Goal: Information Seeking & Learning: Find specific fact

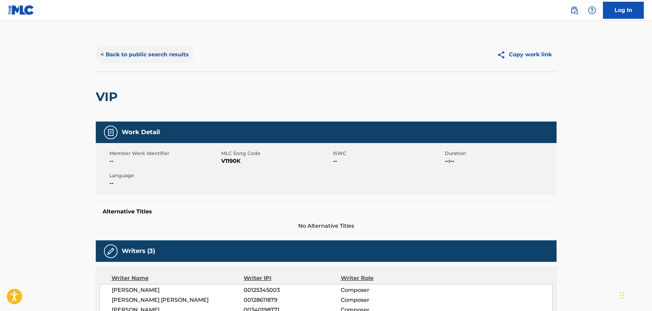
click at [141, 60] on button "< Back to public search results" at bounding box center [145, 54] width 98 height 17
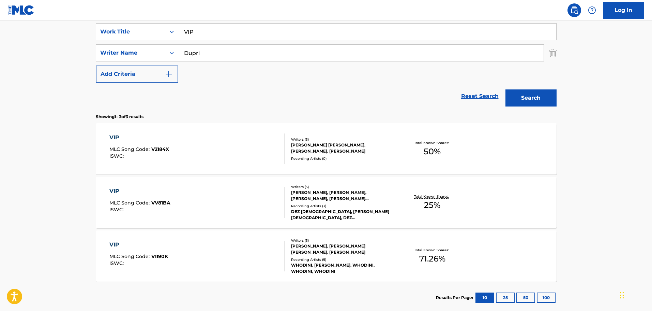
scroll to position [60, 0]
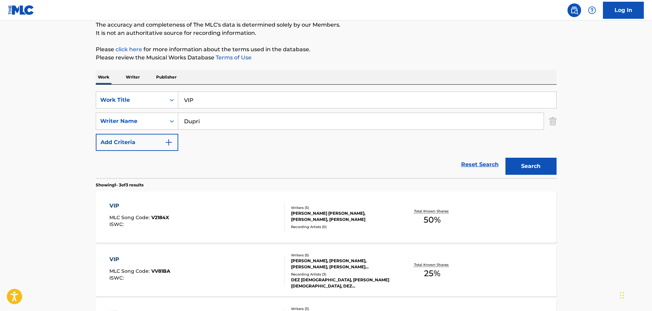
click at [287, 99] on input "VIP" at bounding box center [367, 100] width 378 height 16
paste input "P.O.V."
type input "P.O.V."
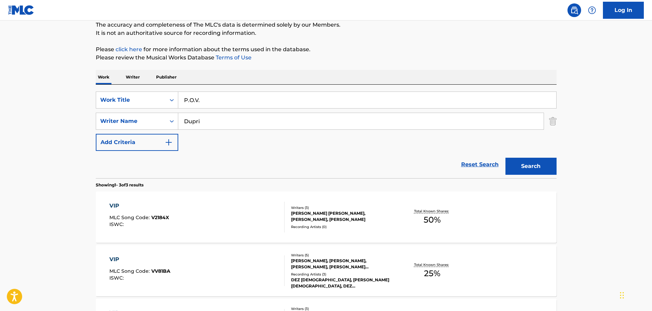
click at [286, 121] on input "Dupri" at bounding box center [360, 121] width 365 height 16
type input "[PERSON_NAME]"
click at [505, 157] on button "Search" at bounding box center [530, 165] width 51 height 17
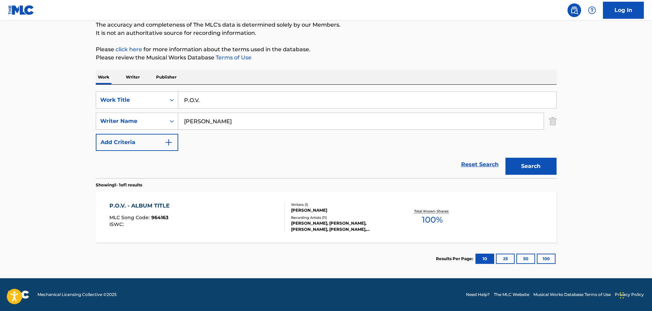
click at [282, 224] on div at bounding box center [281, 216] width 5 height 31
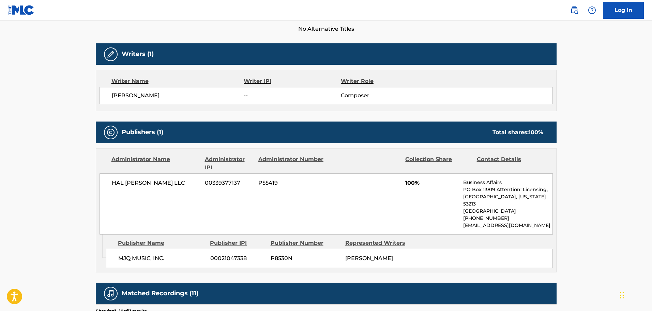
scroll to position [205, 0]
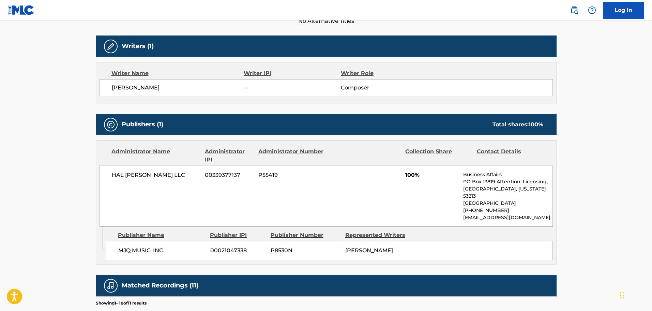
click at [149, 172] on span "HAL [PERSON_NAME] LLC" at bounding box center [156, 175] width 88 height 8
copy div "HAL [PERSON_NAME] LLC"
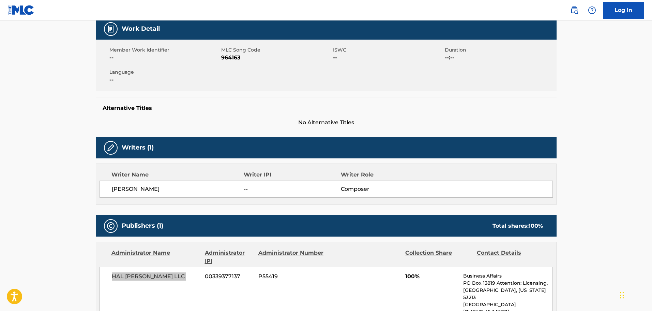
scroll to position [0, 0]
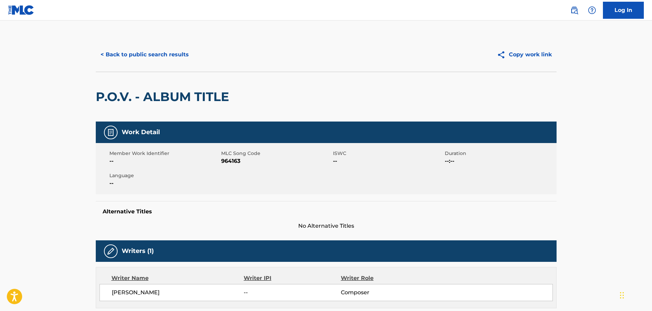
click at [132, 64] on div "< Back to public search results Copy work link" at bounding box center [326, 54] width 461 height 34
click at [145, 58] on button "< Back to public search results" at bounding box center [145, 54] width 98 height 17
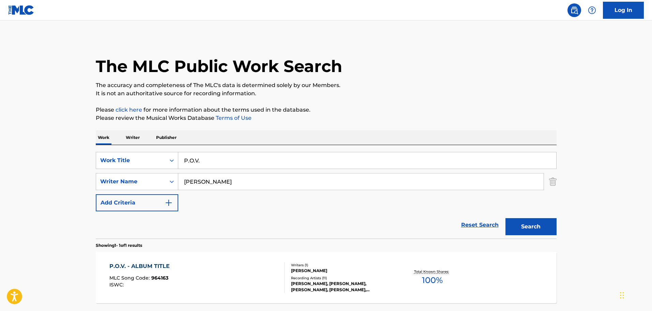
scroll to position [21, 0]
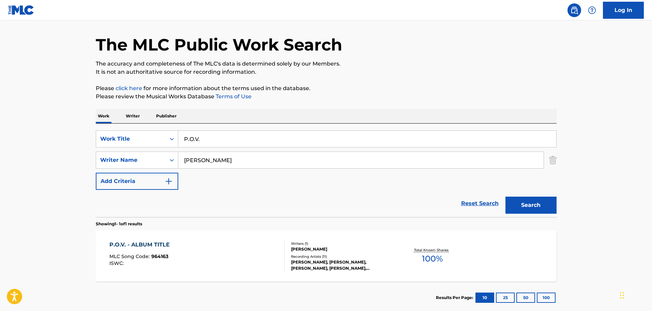
drag, startPoint x: 242, startPoint y: 129, endPoint x: 243, endPoint y: 134, distance: 4.9
click at [242, 129] on div "SearchWithCriteria2b3710b2-7a71-4c01-af12-221a5c00026f Work Title P.O.V. Search…" at bounding box center [326, 169] width 461 height 93
click at [243, 138] on input "P.O.V." at bounding box center [367, 139] width 378 height 16
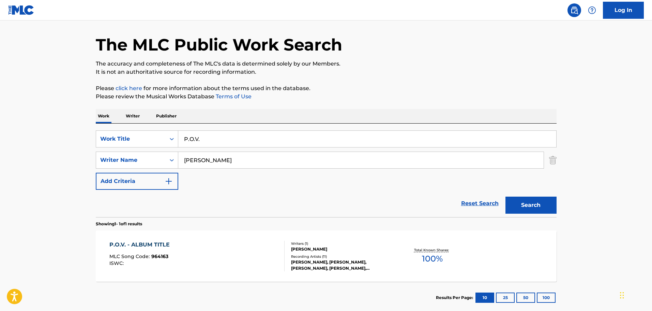
paste input "[PERSON_NAME]"
type input "[PERSON_NAME]"
click at [505, 196] on button "Search" at bounding box center [530, 204] width 51 height 17
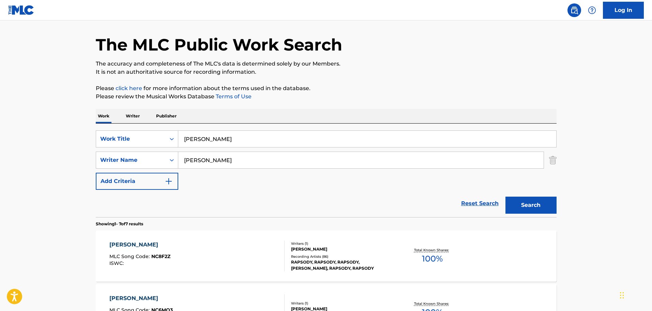
click at [223, 166] on input "[PERSON_NAME]" at bounding box center [360, 160] width 365 height 16
type input "[PERSON_NAME]"
click at [505, 196] on button "Search" at bounding box center [530, 204] width 51 height 17
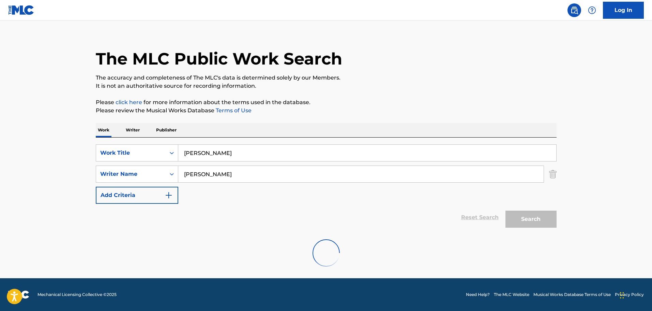
scroll to position [0, 0]
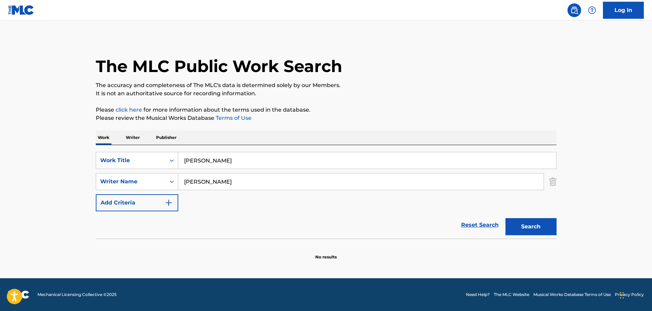
click at [199, 161] on input "[PERSON_NAME]" at bounding box center [367, 160] width 378 height 16
click at [505, 218] on button "Search" at bounding box center [530, 226] width 51 height 17
click at [199, 161] on input "POV" at bounding box center [367, 160] width 378 height 16
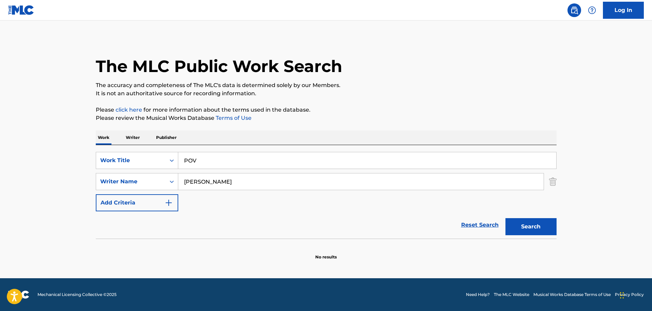
click at [199, 161] on input "POV" at bounding box center [367, 160] width 378 height 16
paste input "[PERSON_NAME]"
click at [297, 164] on input "[PERSON_NAME]" at bounding box center [367, 160] width 378 height 16
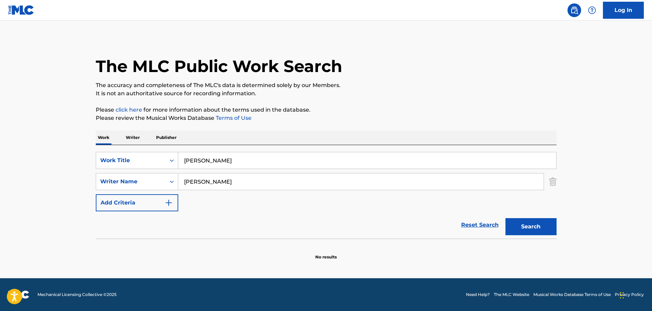
type input "v"
paste input "P.O.V."
type input "P.O.V."
click at [505, 218] on button "Search" at bounding box center [530, 226] width 51 height 17
click at [274, 180] on input "[PERSON_NAME]" at bounding box center [360, 181] width 365 height 16
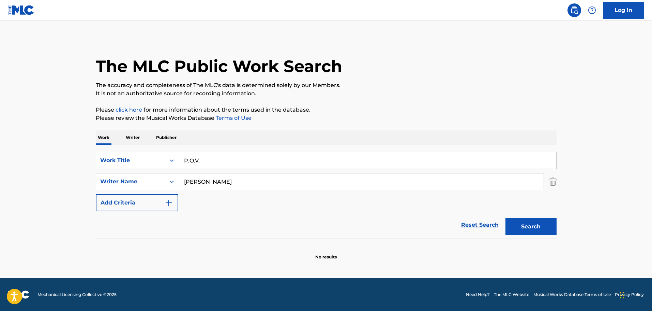
click at [273, 181] on input "[PERSON_NAME]" at bounding box center [360, 181] width 365 height 16
click at [505, 218] on button "Search" at bounding box center [530, 226] width 51 height 17
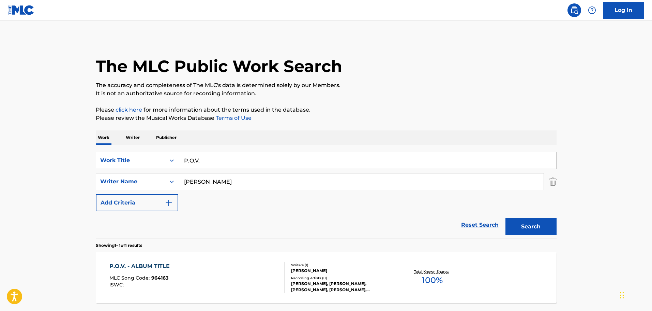
click at [207, 183] on input "[PERSON_NAME]" at bounding box center [360, 181] width 365 height 16
type input "[PERSON_NAME]"
click at [220, 162] on input "P.O.V." at bounding box center [367, 160] width 378 height 16
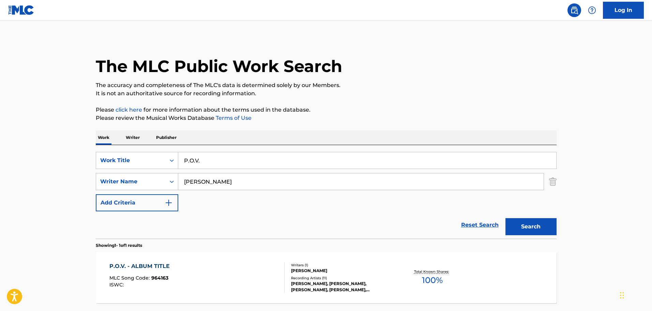
click at [220, 162] on input "P.O.V." at bounding box center [367, 160] width 378 height 16
click at [505, 218] on button "Search" at bounding box center [530, 226] width 51 height 17
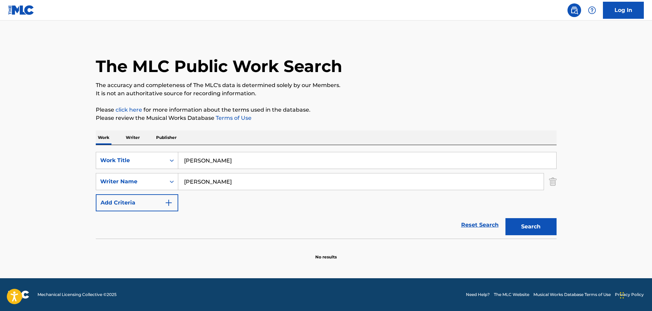
click at [220, 162] on input "[PERSON_NAME]" at bounding box center [367, 160] width 378 height 16
drag, startPoint x: 221, startPoint y: 163, endPoint x: 517, endPoint y: 149, distance: 296.5
click at [223, 163] on input "[PERSON_NAME]" at bounding box center [367, 160] width 378 height 16
click at [197, 157] on input "[PERSON_NAME]" at bounding box center [367, 160] width 378 height 16
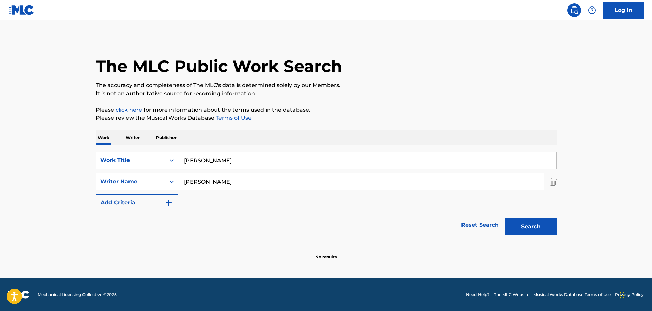
click at [197, 157] on input "[PERSON_NAME]" at bounding box center [367, 160] width 378 height 16
paste input "[PERSON_NAME] Of My Heart And Soul"
type input "[PERSON_NAME] Of My Heart And Soul"
click at [505, 218] on button "Search" at bounding box center [530, 226] width 51 height 17
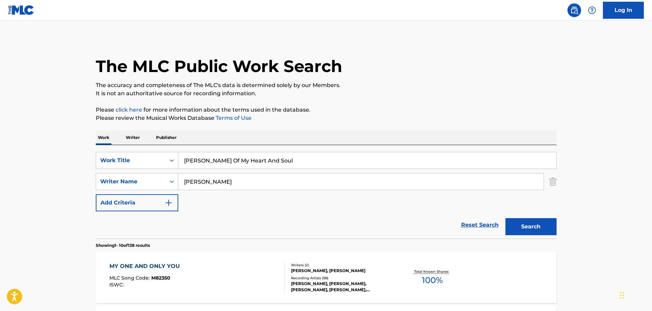
click at [190, 184] on input "[PERSON_NAME]" at bounding box center [360, 181] width 365 height 16
type input "[PERSON_NAME]"
click at [505, 218] on button "Search" at bounding box center [530, 226] width 51 height 17
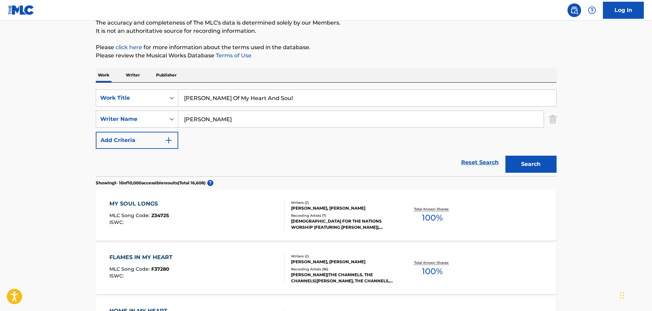
scroll to position [68, 0]
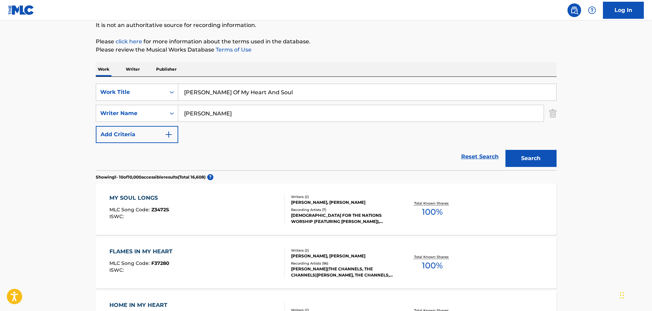
click at [237, 92] on input "[PERSON_NAME] Of My Heart And Soul" at bounding box center [367, 92] width 378 height 16
click at [245, 95] on input "[PERSON_NAME] Of My Heart And Soul" at bounding box center [367, 92] width 378 height 16
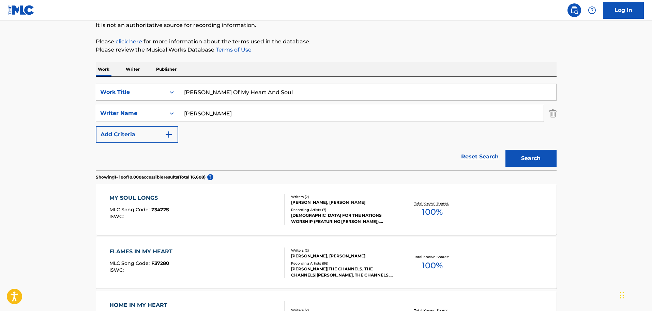
click at [245, 95] on input "[PERSON_NAME] Of My Heart And Soul" at bounding box center [367, 92] width 378 height 16
paste input "P.O.V."
type input "P.O.V."
click at [505, 150] on button "Search" at bounding box center [530, 158] width 51 height 17
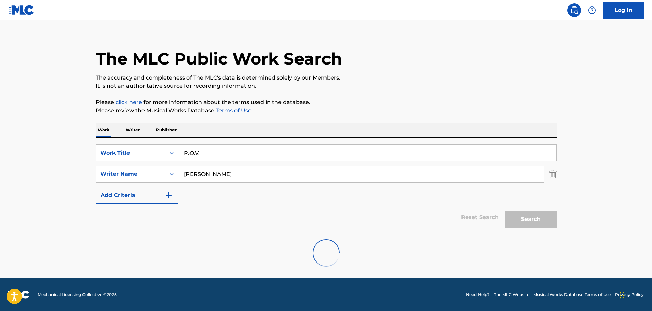
scroll to position [60, 0]
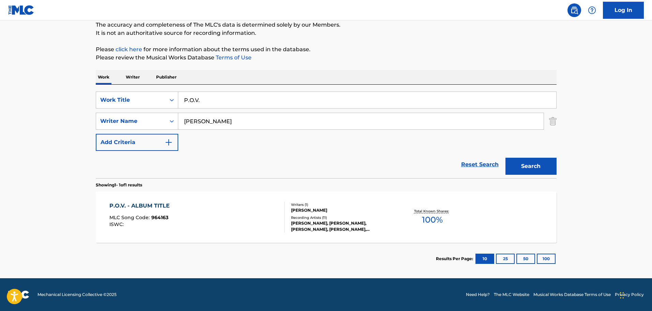
click at [268, 217] on div "P.O.V. - ALBUM TITLE MLC Song Code : 964163 ISWC :" at bounding box center [196, 216] width 175 height 31
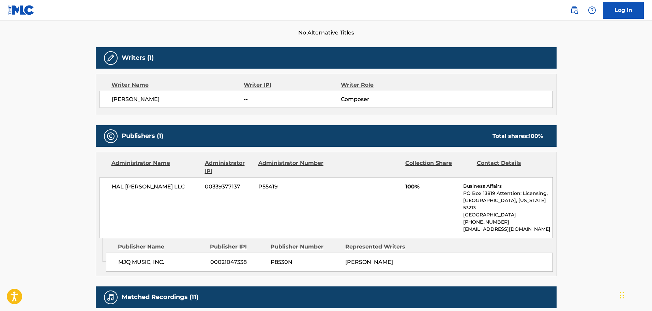
scroll to position [239, 0]
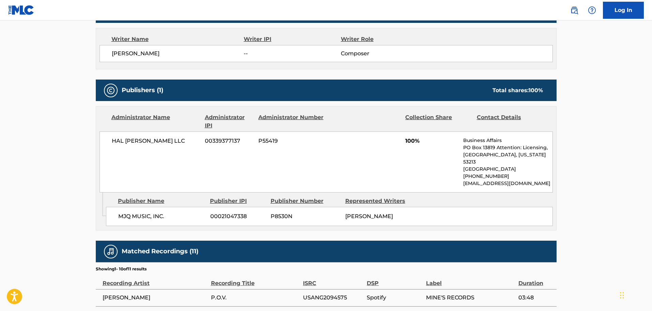
click at [133, 142] on span "HAL [PERSON_NAME] LLC" at bounding box center [156, 141] width 88 height 8
click at [137, 142] on span "HAL [PERSON_NAME] LLC" at bounding box center [156, 141] width 88 height 8
click at [133, 207] on div "MJQ MUSIC, INC. 00021047338 P8530N [PERSON_NAME]" at bounding box center [329, 216] width 447 height 19
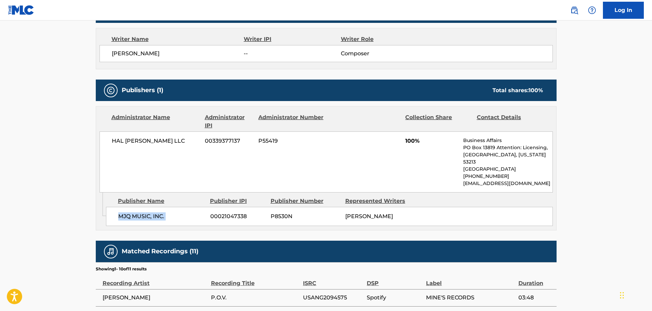
click at [133, 207] on div "MJQ MUSIC, INC. 00021047338 P8530N [PERSON_NAME]" at bounding box center [329, 216] width 447 height 19
copy div "MJQ MUSIC, INC."
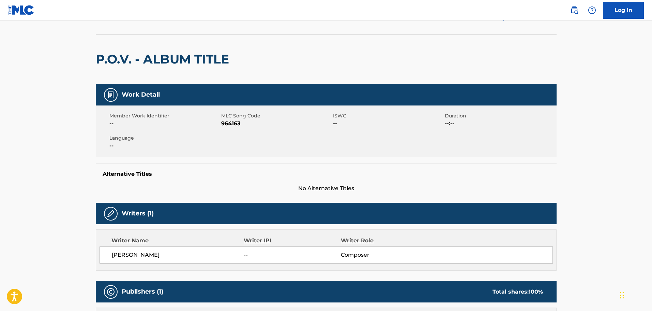
scroll to position [0, 0]
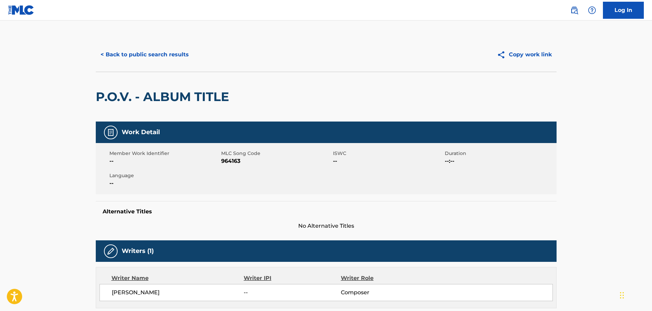
click at [236, 167] on div "Member Work Identifier -- MLC Song Code 964163 ISWC -- Duration --:-- Language …" at bounding box center [326, 168] width 461 height 51
click at [237, 167] on div "Member Work Identifier -- MLC Song Code 964163 ISWC -- Duration --:-- Language …" at bounding box center [326, 168] width 461 height 51
copy span "964163"
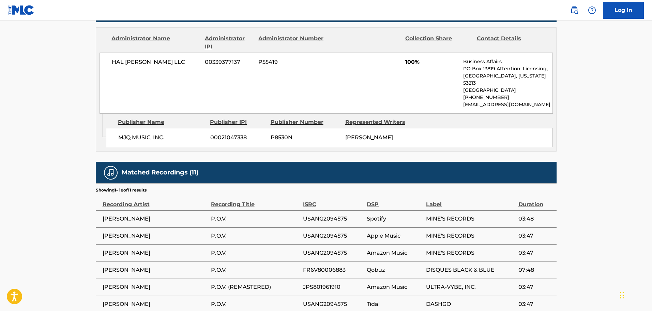
scroll to position [341, 0]
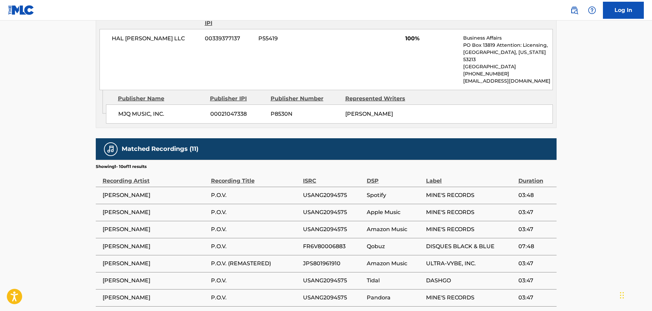
click at [99, 189] on td "[PERSON_NAME]" at bounding box center [153, 194] width 115 height 17
copy div "[PERSON_NAME]"
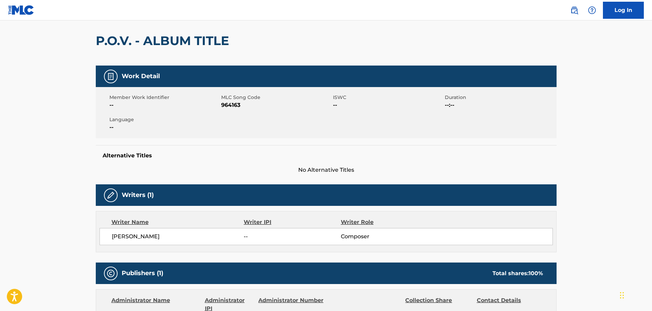
scroll to position [0, 0]
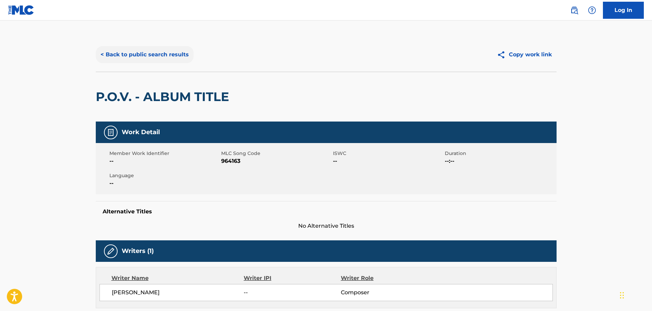
click at [167, 52] on button "< Back to public search results" at bounding box center [145, 54] width 98 height 17
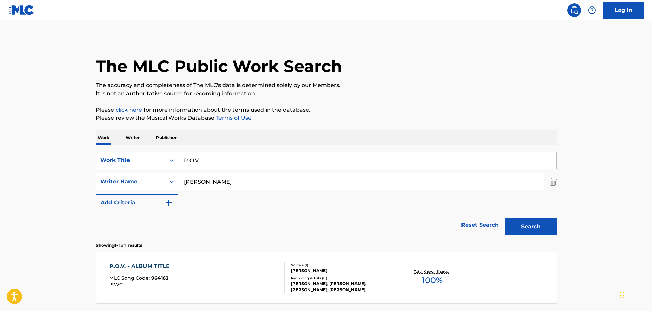
scroll to position [21, 0]
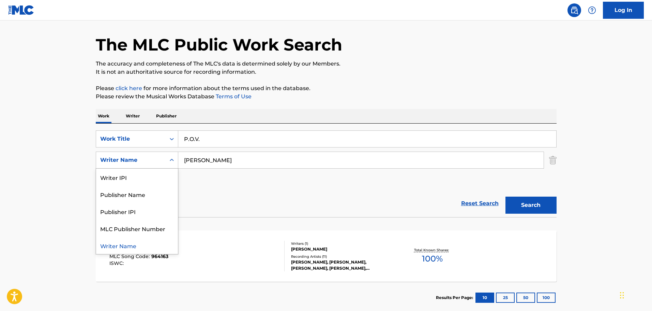
click at [147, 156] on div "Writer Name" at bounding box center [130, 160] width 61 height 8
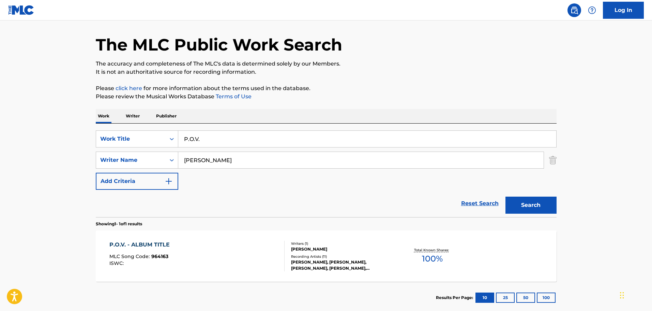
click at [147, 156] on div "Writer Name" at bounding box center [130, 160] width 61 height 8
click at [136, 117] on p "Writer" at bounding box center [133, 116] width 18 height 14
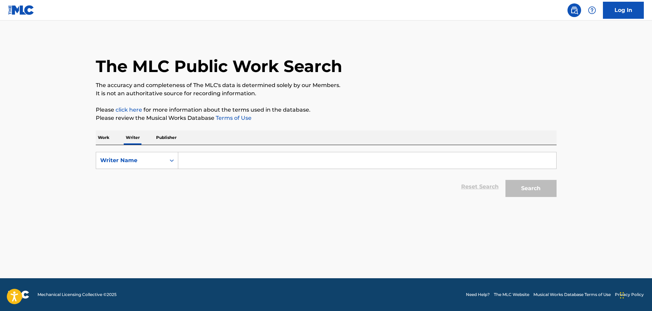
click at [198, 157] on input "Search Form" at bounding box center [367, 160] width 378 height 16
type input "[PERSON_NAME]"
click at [505, 180] on button "Search" at bounding box center [530, 188] width 51 height 17
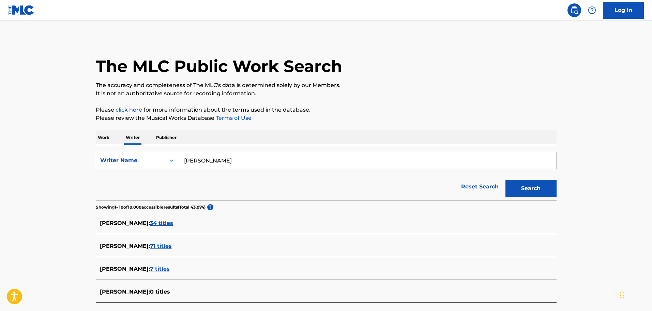
scroll to position [34, 0]
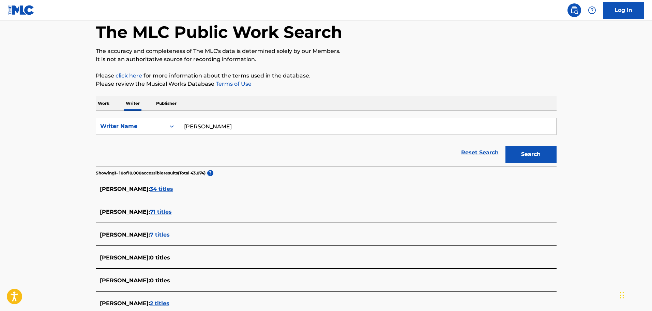
click at [138, 216] on div at bounding box center [120, 216] width 41 height 1
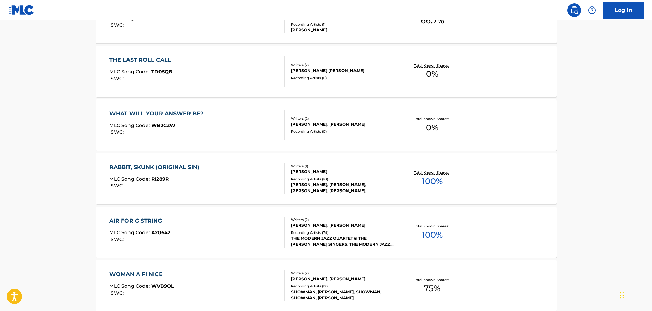
scroll to position [524, 0]
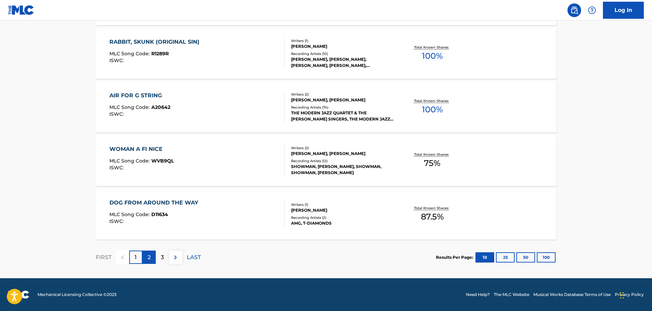
click at [155, 259] on div "2" at bounding box center [148, 256] width 13 height 13
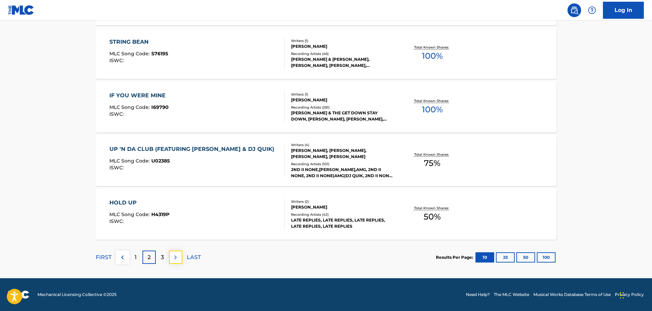
click at [169, 255] on button at bounding box center [175, 256] width 13 height 13
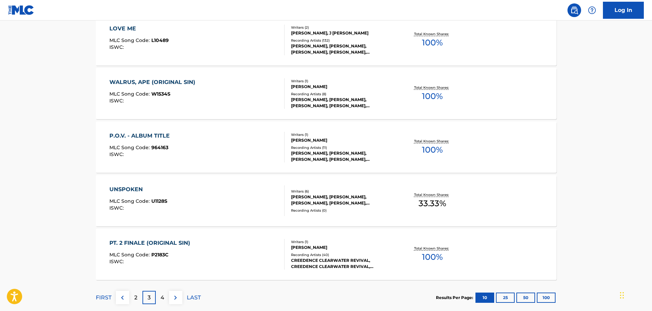
scroll to position [490, 0]
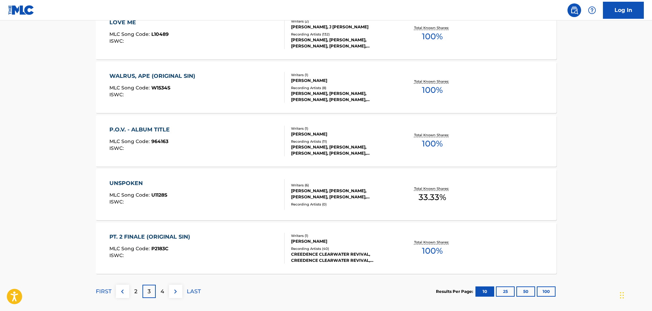
click at [142, 287] on div "3" at bounding box center [148, 290] width 13 height 13
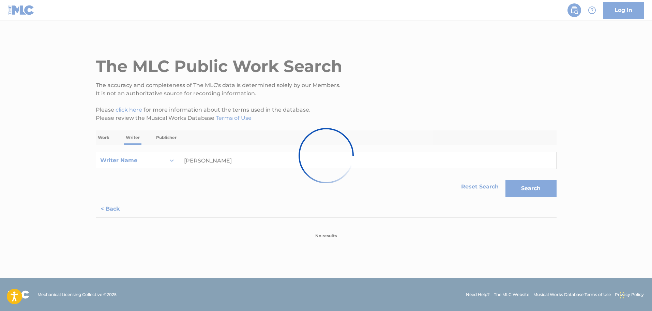
scroll to position [0, 0]
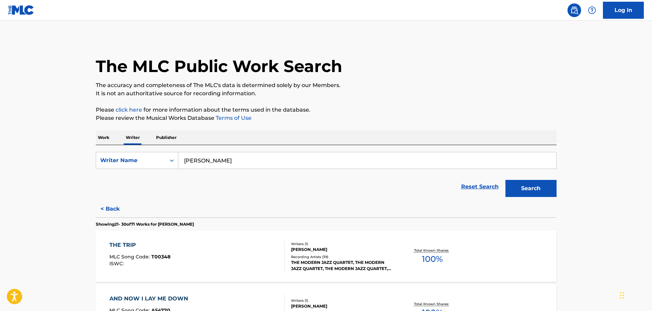
click at [104, 136] on p "Work" at bounding box center [104, 137] width 16 height 14
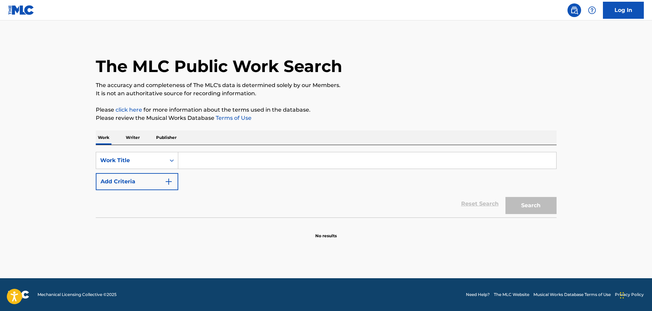
click at [218, 165] on input "Search Form" at bounding box center [367, 160] width 378 height 16
type input "Lyonhead"
click at [505, 197] on button "Search" at bounding box center [530, 205] width 51 height 17
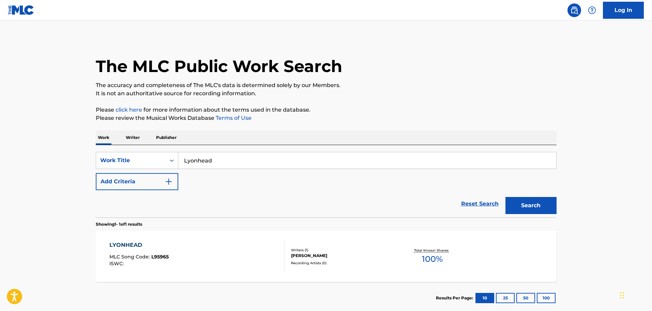
click at [276, 269] on div "LYONHEAD MLC Song Code : L95965 ISWC :" at bounding box center [196, 256] width 175 height 31
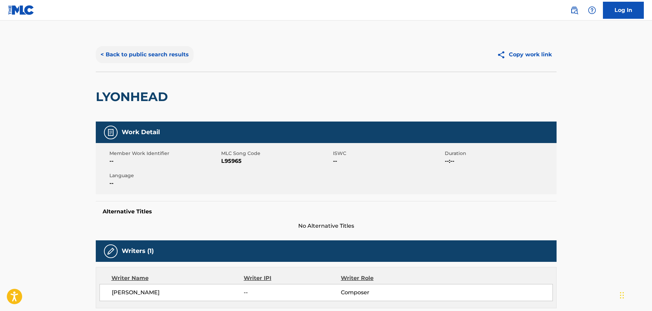
click at [146, 51] on button "< Back to public search results" at bounding box center [145, 54] width 98 height 17
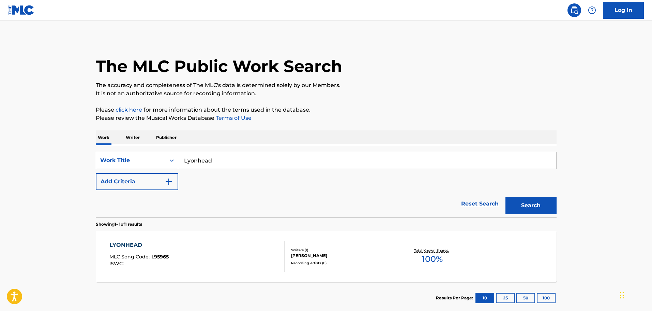
click at [282, 157] on input "Lyonhead" at bounding box center [367, 160] width 378 height 16
click at [282, 158] on input "Lyonhead" at bounding box center [367, 160] width 378 height 16
paste input "Games"
type input "Games"
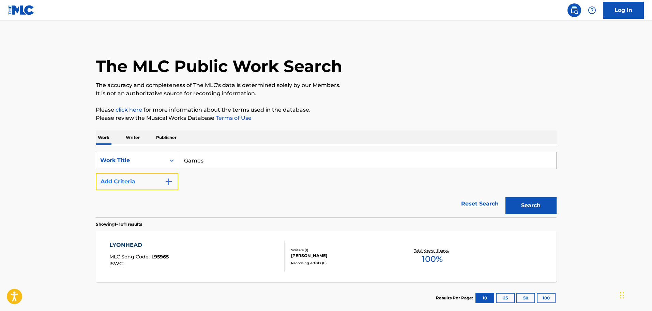
click at [116, 177] on button "Add Criteria" at bounding box center [137, 181] width 82 height 17
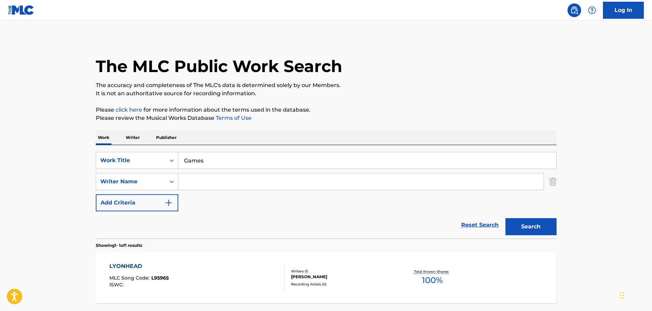
click at [228, 176] on input "Search Form" at bounding box center [360, 181] width 365 height 16
type input "K"
click at [505, 218] on button "Search" at bounding box center [530, 226] width 51 height 17
click at [238, 182] on input "[PERSON_NAME]" at bounding box center [360, 181] width 365 height 16
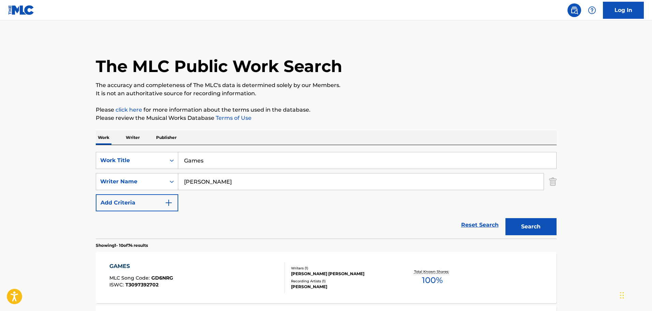
click at [238, 182] on input "[PERSON_NAME]" at bounding box center [360, 181] width 365 height 16
type input "[PERSON_NAME]"
click at [505, 218] on button "Search" at bounding box center [530, 226] width 51 height 17
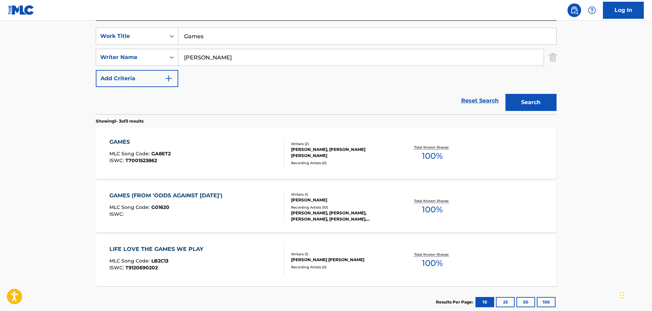
scroll to position [136, 0]
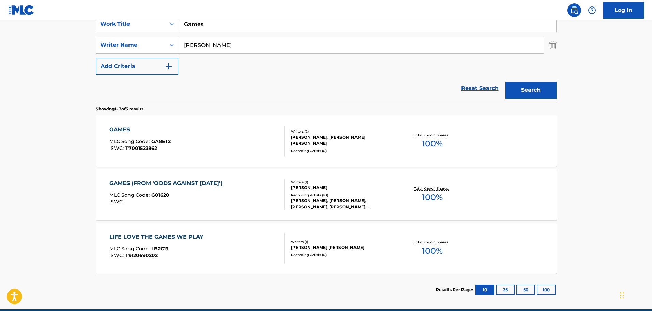
click at [255, 191] on div "GAMES (FROM 'ODDS AGAINST [DATE]') MLC Song Code : G01620 ISWC :" at bounding box center [196, 194] width 175 height 31
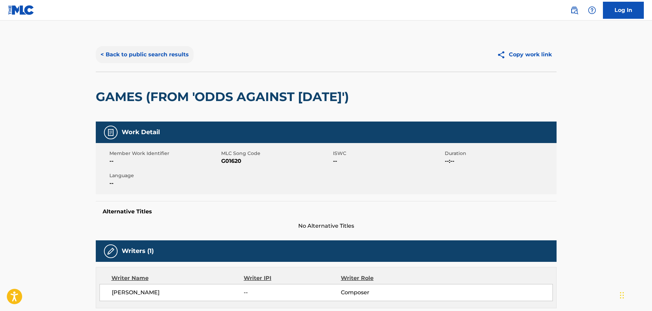
click at [158, 52] on button "< Back to public search results" at bounding box center [145, 54] width 98 height 17
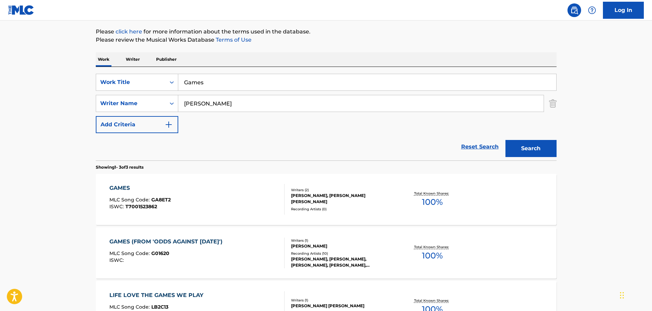
scroll to position [26, 0]
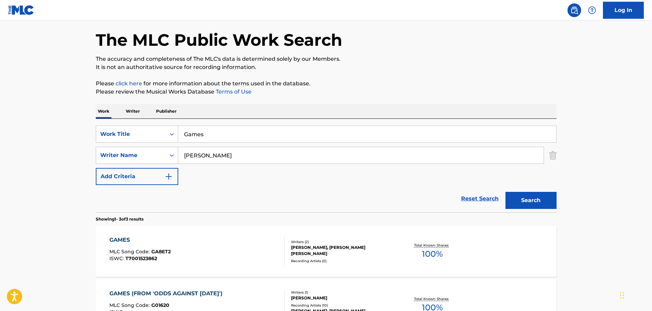
click at [249, 135] on input "Games" at bounding box center [367, 134] width 378 height 16
paste input "Beach-Head"
click at [541, 185] on div "Search" at bounding box center [529, 198] width 55 height 27
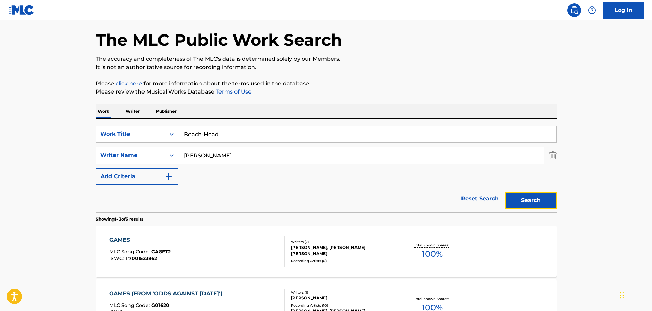
click at [533, 198] on button "Search" at bounding box center [530, 200] width 51 height 17
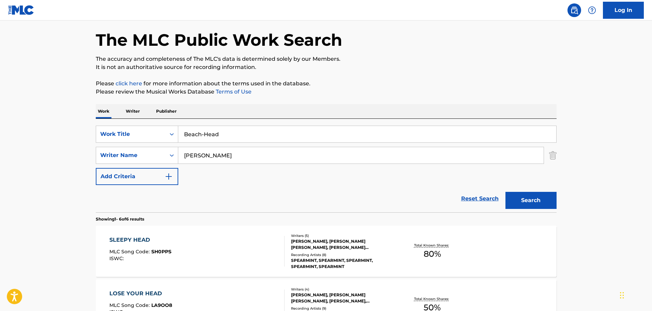
click at [228, 135] on input "Beach-Head" at bounding box center [367, 134] width 378 height 16
type input "Beach"
click at [505, 192] on button "Search" at bounding box center [530, 200] width 51 height 17
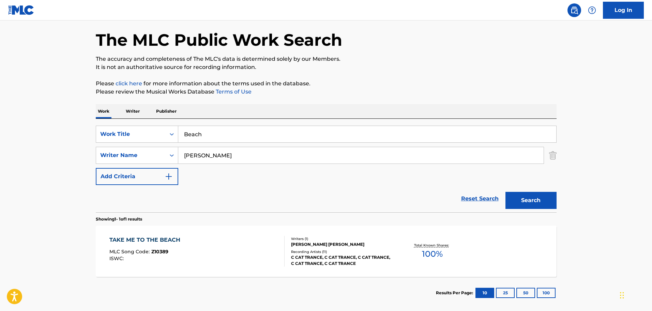
click at [251, 155] on input "[PERSON_NAME]" at bounding box center [360, 155] width 365 height 16
type input "[PERSON_NAME]"
click at [505, 192] on button "Search" at bounding box center [530, 200] width 51 height 17
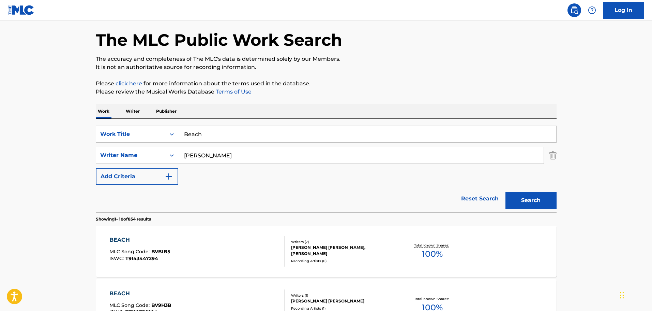
click at [242, 133] on input "Beach" at bounding box center [367, 134] width 378 height 16
paste input "-Head"
type input "Beach-Head"
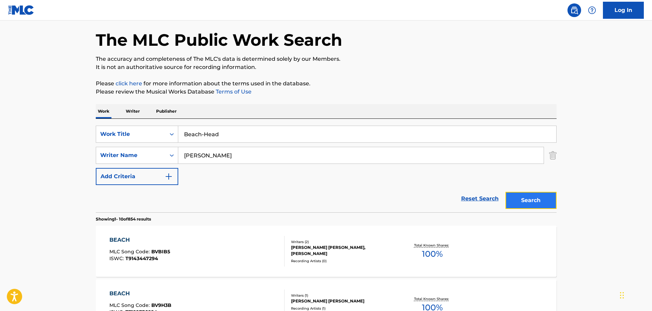
click at [545, 207] on button "Search" at bounding box center [530, 200] width 51 height 17
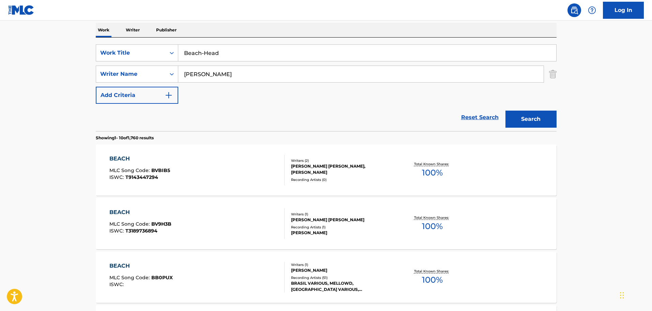
scroll to position [60, 0]
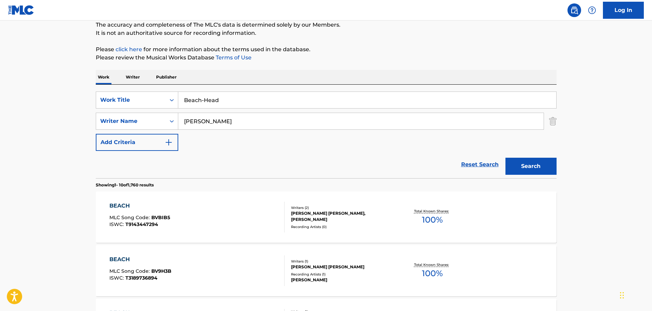
click at [201, 116] on input "[PERSON_NAME]" at bounding box center [360, 121] width 365 height 16
type input "[PERSON_NAME]"
click at [505, 157] on button "Search" at bounding box center [530, 165] width 51 height 17
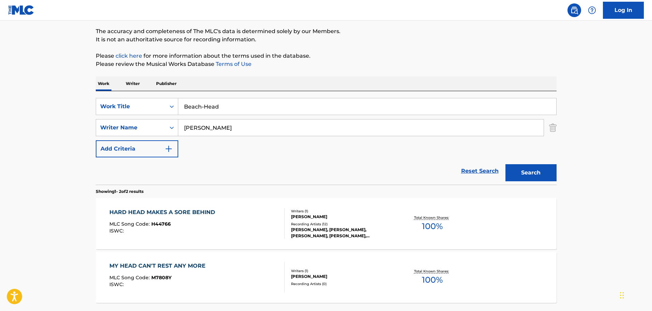
scroll to position [0, 0]
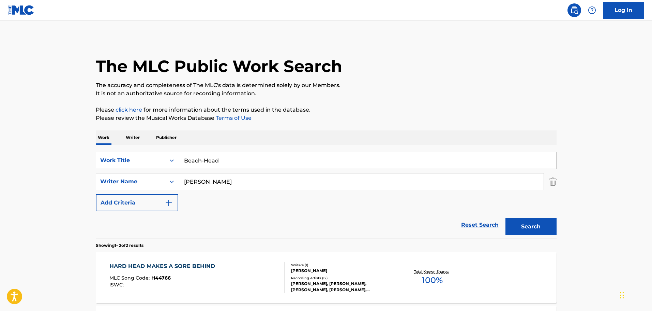
click at [207, 160] on input "Beach-Head" at bounding box center [367, 160] width 378 height 16
type input "Beach Head"
click at [505, 218] on button "Search" at bounding box center [530, 226] width 51 height 17
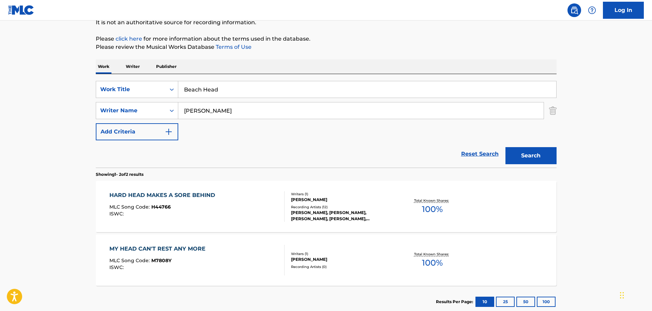
scroll to position [46, 0]
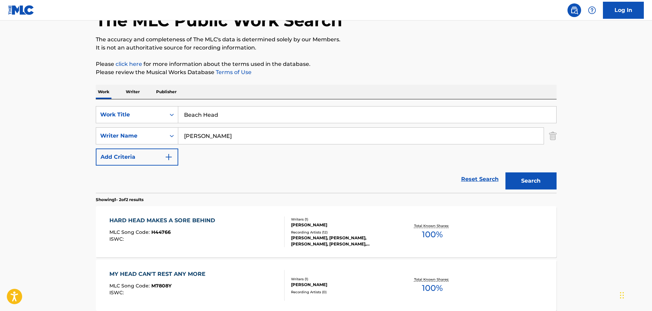
click at [233, 138] on input "[PERSON_NAME]" at bounding box center [360, 135] width 365 height 16
click at [505, 172] on button "Search" at bounding box center [530, 180] width 51 height 17
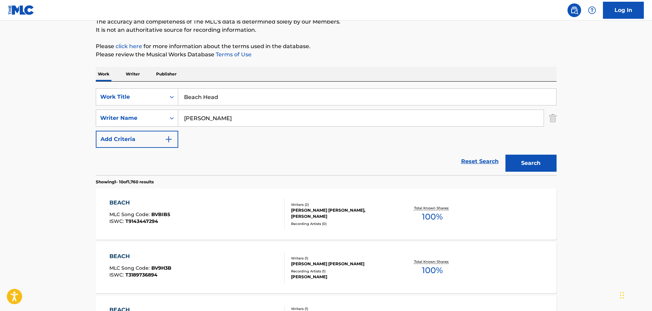
scroll to position [0, 0]
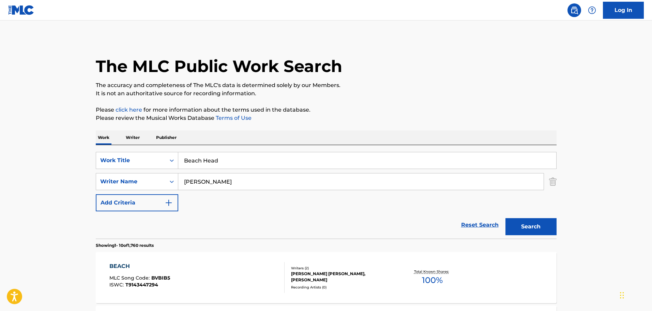
click at [267, 188] on input "[PERSON_NAME]" at bounding box center [360, 181] width 365 height 16
type input "[PERSON_NAME]"
click at [505, 218] on button "Search" at bounding box center [530, 226] width 51 height 17
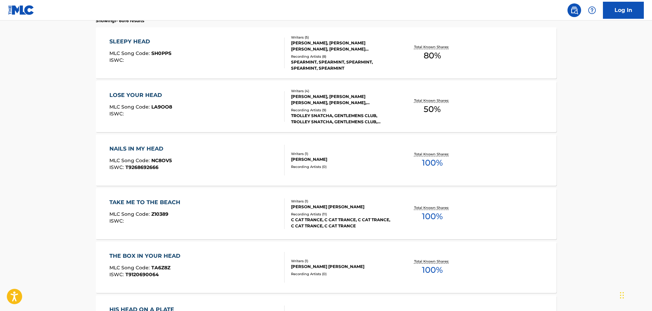
scroll to position [89, 0]
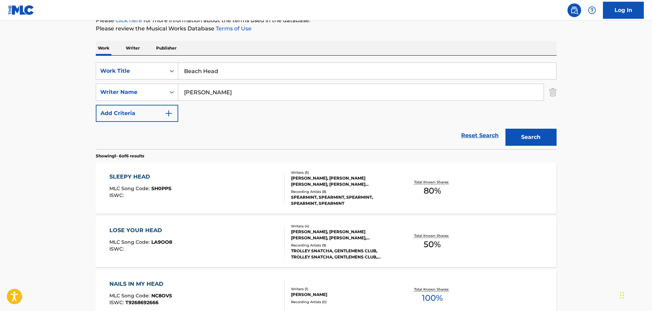
click at [247, 66] on input "Beach Head" at bounding box center [367, 71] width 378 height 16
paste input "[PERSON_NAME]"
click at [522, 141] on button "Search" at bounding box center [530, 137] width 51 height 17
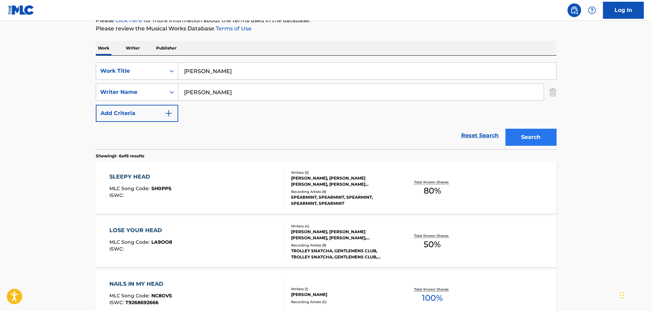
scroll to position [0, 0]
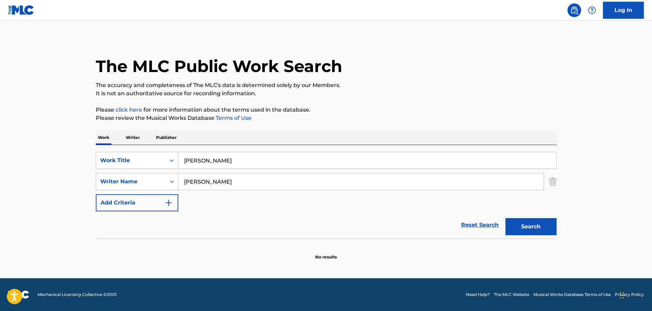
click at [335, 155] on input "[PERSON_NAME]" at bounding box center [367, 160] width 378 height 16
paste input "[PERSON_NAME] Of My Heart And Soul"
click at [509, 214] on div "Search" at bounding box center [529, 224] width 55 height 27
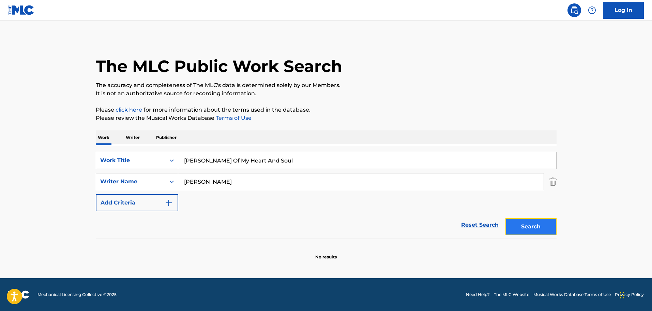
click at [516, 219] on button "Search" at bounding box center [530, 226] width 51 height 17
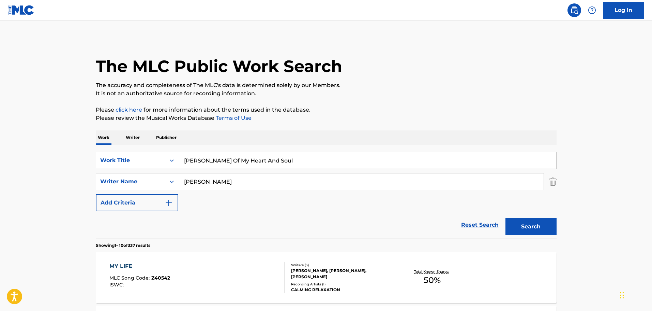
drag, startPoint x: 286, startPoint y: 158, endPoint x: 208, endPoint y: 162, distance: 77.8
click at [208, 162] on input "[PERSON_NAME] Of My Heart And Soul" at bounding box center [367, 160] width 378 height 16
click at [505, 218] on button "Search" at bounding box center [530, 226] width 51 height 17
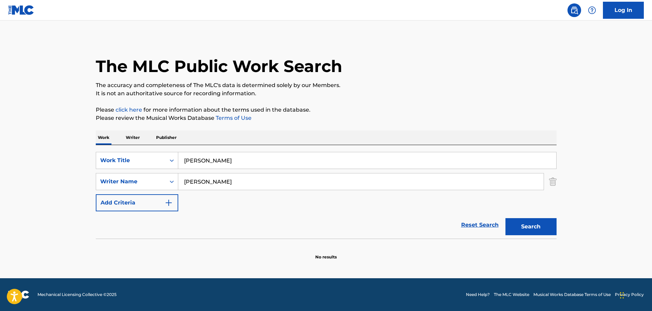
click at [211, 159] on input "[PERSON_NAME]" at bounding box center [367, 160] width 378 height 16
paste input "Beach-Head"
click at [359, 162] on input "[PERSON_NAME]" at bounding box center [367, 160] width 378 height 16
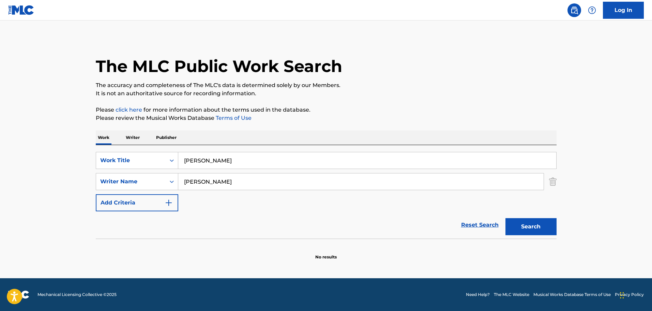
click at [359, 162] on input "[PERSON_NAME]" at bounding box center [367, 160] width 378 height 16
paste input "Of My Heart And Soul"
drag, startPoint x: 223, startPoint y: 160, endPoint x: 114, endPoint y: 164, distance: 108.8
click at [114, 164] on div "SearchWithCriteria2b3710b2-7a71-4c01-af12-221a5c00026f Work Title Mirjana Of My…" at bounding box center [326, 160] width 461 height 17
click at [505, 218] on button "Search" at bounding box center [530, 226] width 51 height 17
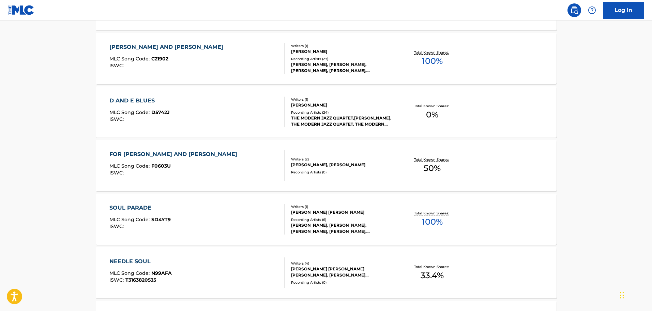
scroll to position [34, 0]
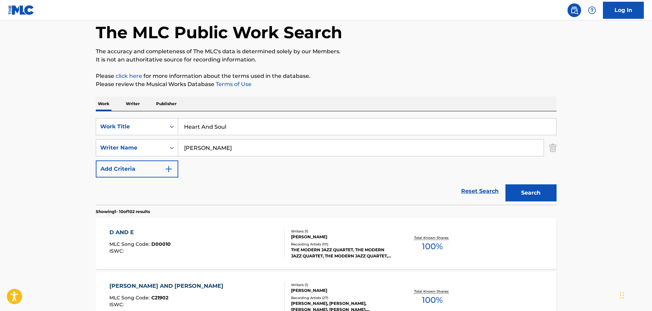
click at [250, 137] on div "SearchWithCriteria2b3710b2-7a71-4c01-af12-221a5c00026f Work Title Heart And Sou…" at bounding box center [326, 147] width 461 height 59
click at [252, 129] on input "Heart And Soul" at bounding box center [367, 126] width 378 height 16
paste input "Lyonhead"
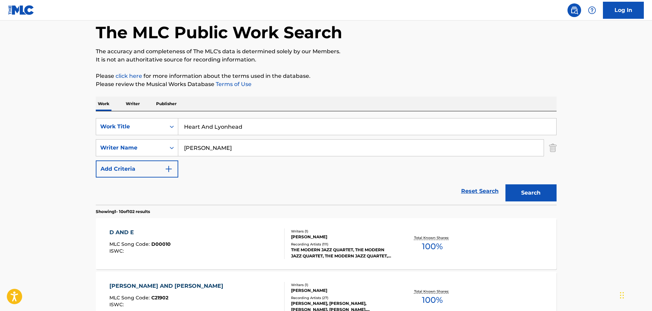
click at [251, 128] on input "Heart And Lyonhead" at bounding box center [367, 126] width 378 height 16
paste input "Search Form"
type input "Lyonhead"
click at [505, 184] on button "Search" at bounding box center [530, 192] width 51 height 17
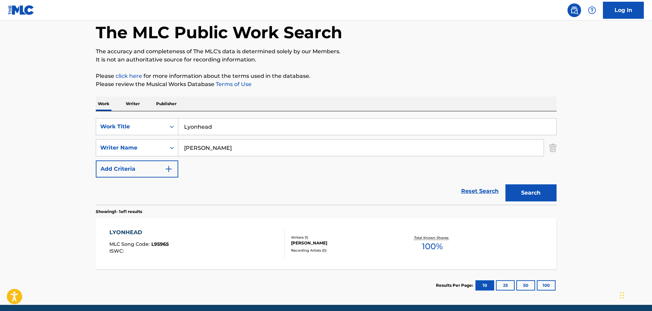
click at [285, 230] on div "LYONHEAD MLC Song Code : L95965 ISWC : Writers ( 1 ) [PERSON_NAME] Recording Ar…" at bounding box center [326, 243] width 461 height 51
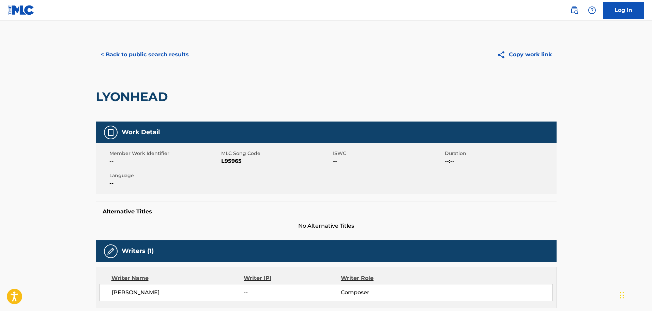
click at [238, 164] on span "L95965" at bounding box center [276, 161] width 110 height 8
copy span "L95965"
click at [146, 59] on button "< Back to public search results" at bounding box center [145, 54] width 98 height 17
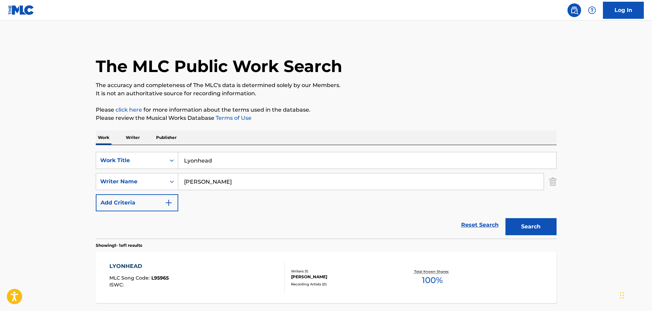
scroll to position [21, 0]
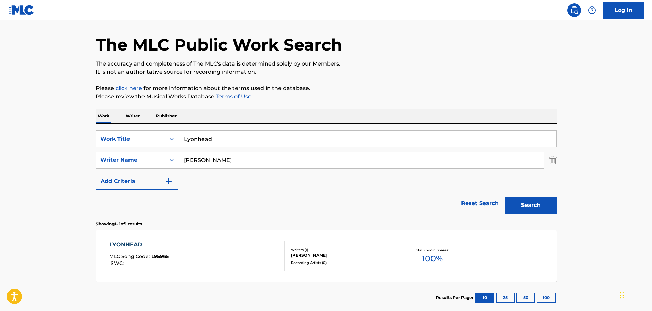
click at [270, 141] on input "Lyonhead" at bounding box center [367, 139] width 378 height 16
paste input "Games"
type input "Games"
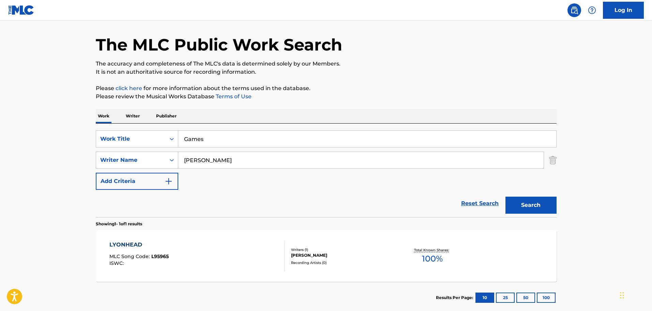
click at [535, 219] on section "Showing 1 - 1 of 1 results" at bounding box center [326, 222] width 461 height 10
click at [531, 210] on button "Search" at bounding box center [530, 204] width 51 height 17
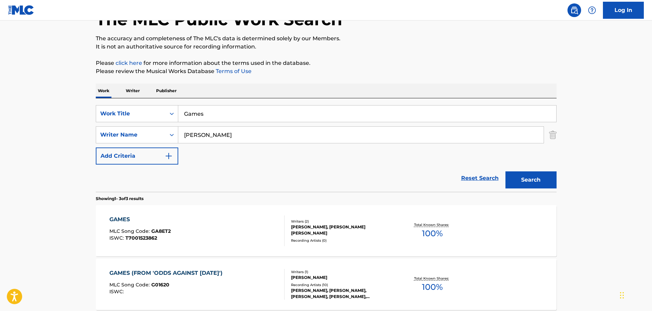
scroll to position [90, 0]
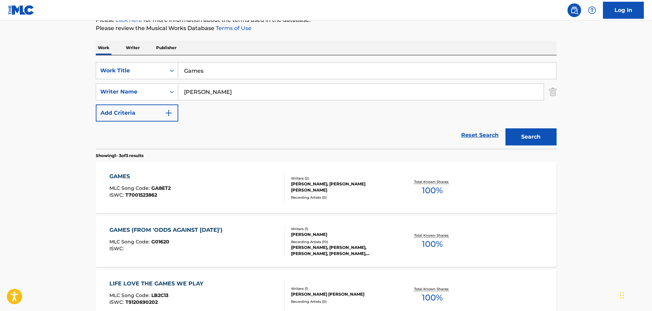
click at [243, 248] on div "GAMES (FROM 'ODDS AGAINST [DATE]') MLC Song Code : G01620 ISWC :" at bounding box center [196, 241] width 175 height 31
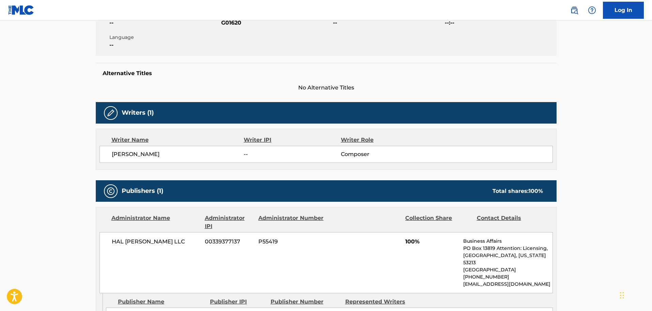
scroll to position [30, 0]
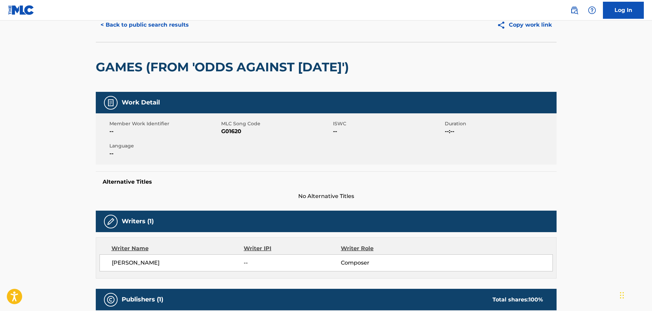
click at [237, 155] on div "Member Work Identifier -- MLC Song Code G01620 ISWC -- Duration --:-- Language …" at bounding box center [326, 138] width 461 height 51
click at [237, 152] on div "Member Work Identifier -- MLC Song Code G01620 ISWC -- Duration --:-- Language …" at bounding box center [326, 138] width 461 height 51
click at [236, 152] on div "Member Work Identifier -- MLC Song Code G01620 ISWC -- Duration --:-- Language …" at bounding box center [326, 138] width 461 height 51
copy span "G01620"
